Goal: Navigation & Orientation: Find specific page/section

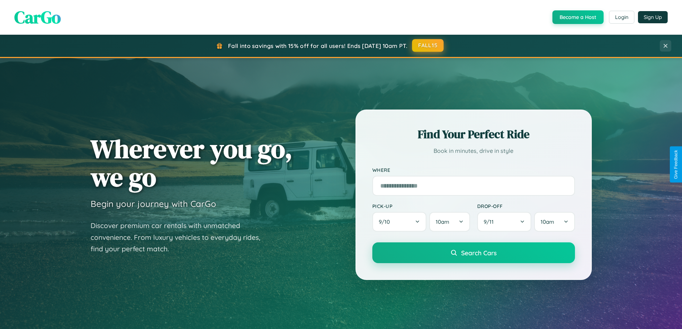
click at [428, 45] on button "FALL15" at bounding box center [428, 45] width 32 height 13
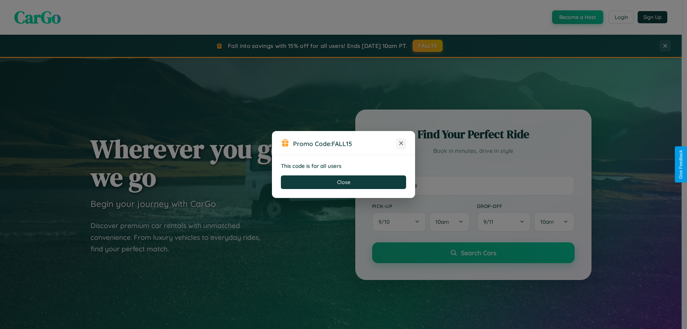
click at [401, 144] on icon at bounding box center [401, 143] width 7 height 7
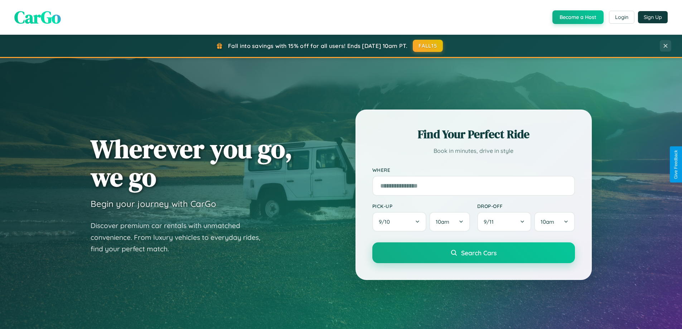
scroll to position [493, 0]
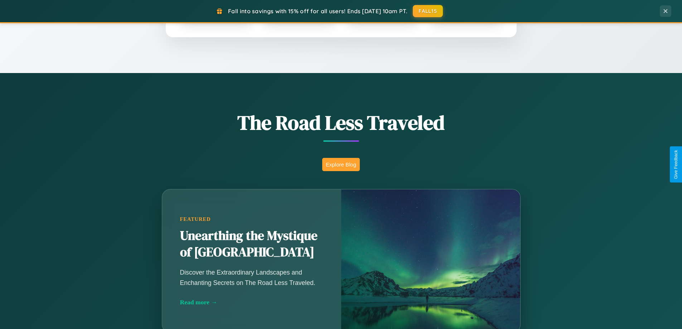
click at [341, 164] on button "Explore Blog" at bounding box center [341, 164] width 38 height 13
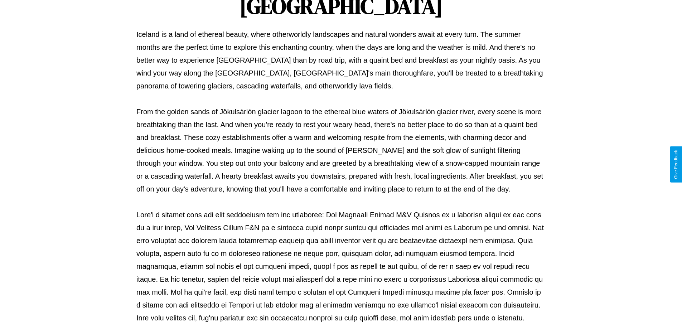
scroll to position [232, 0]
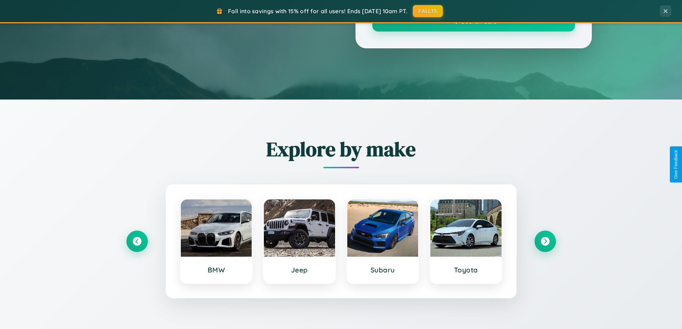
scroll to position [493, 0]
